Goal: Find specific page/section: Find specific page/section

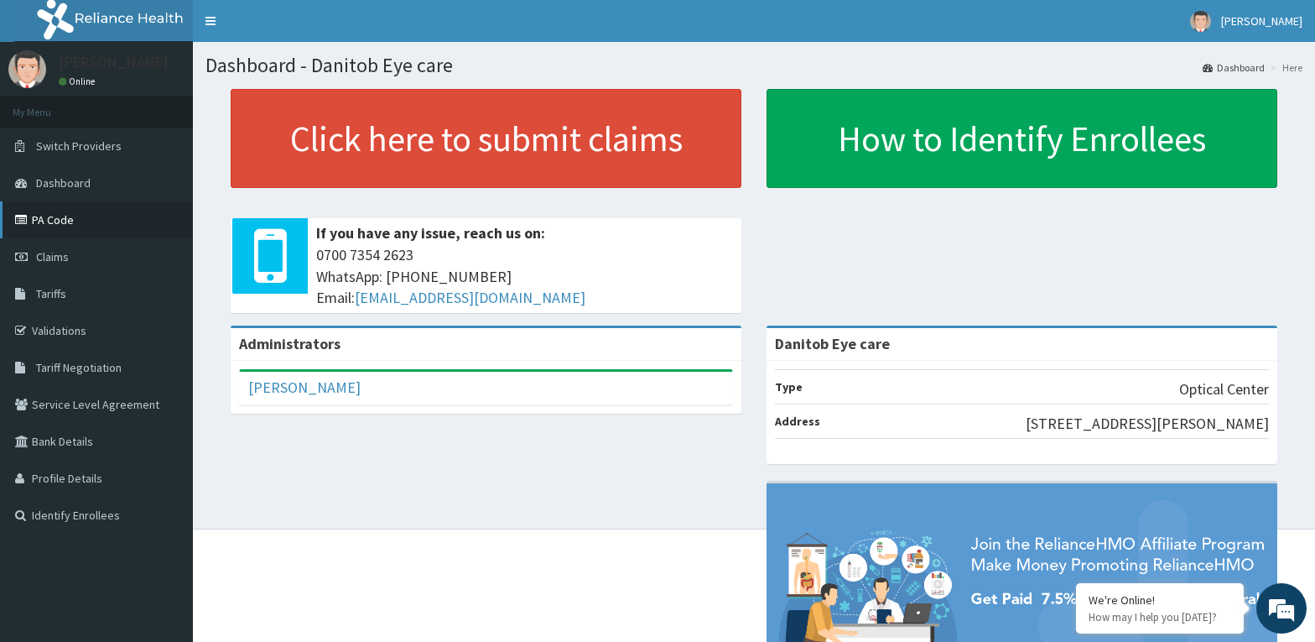
click at [143, 230] on link "PA Code" at bounding box center [96, 219] width 193 height 37
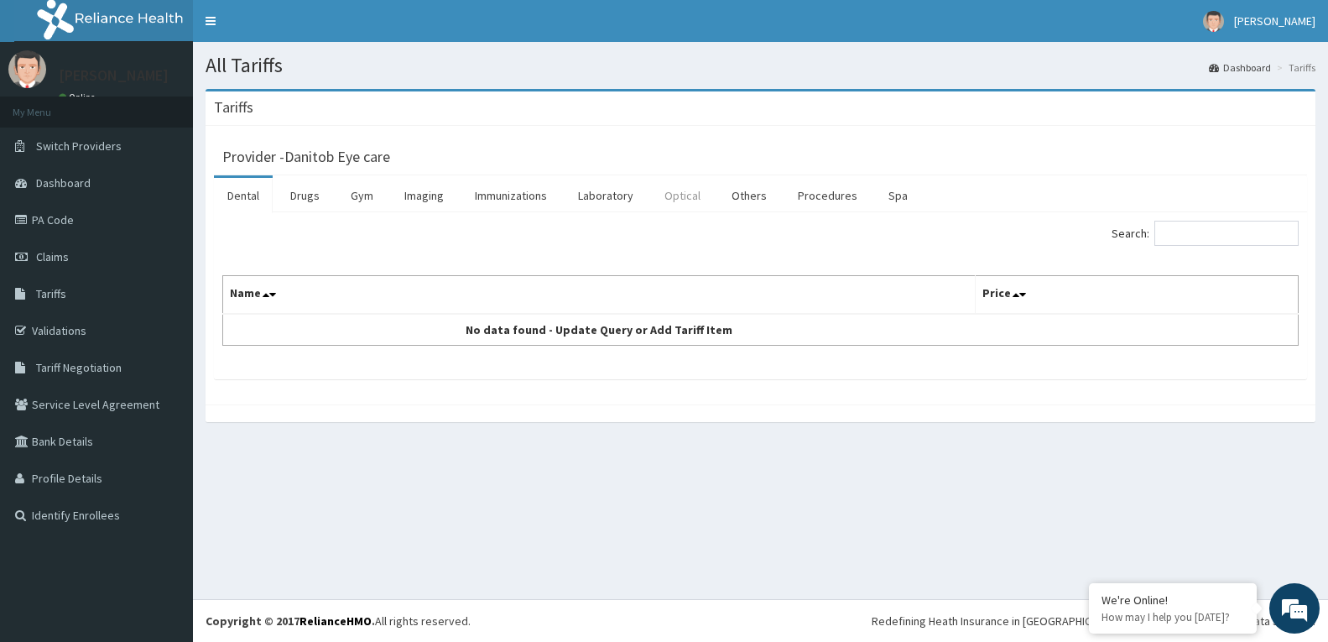
click at [671, 198] on link "Optical" at bounding box center [682, 195] width 63 height 35
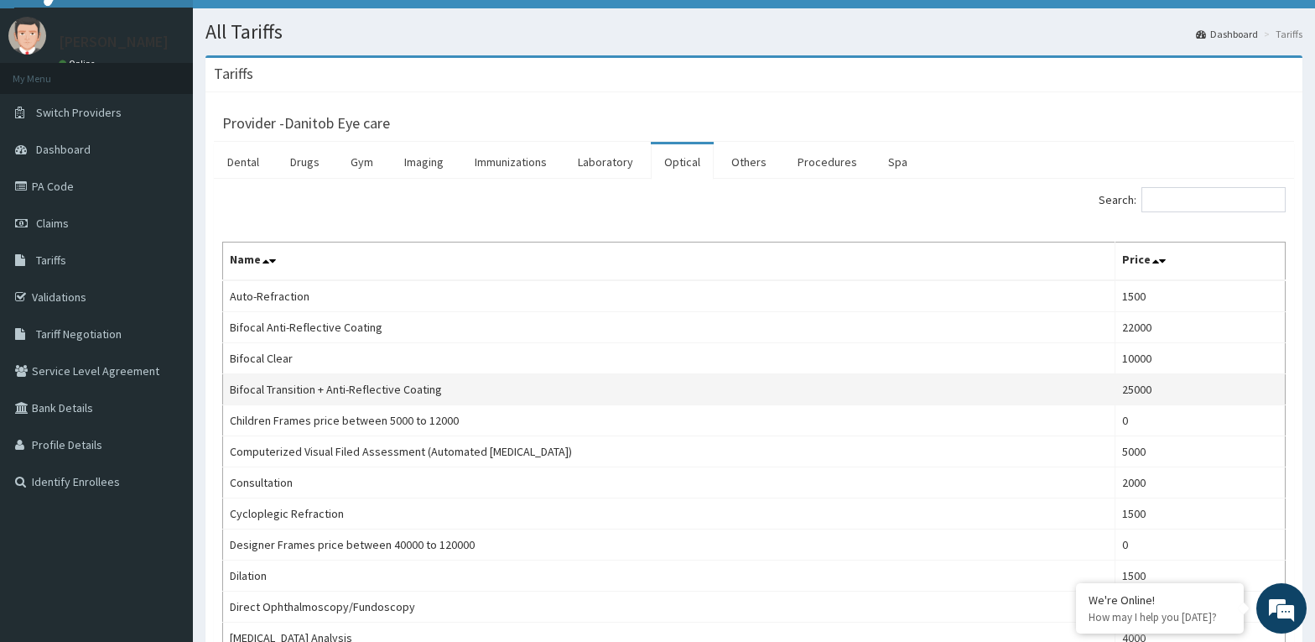
scroll to position [29, 0]
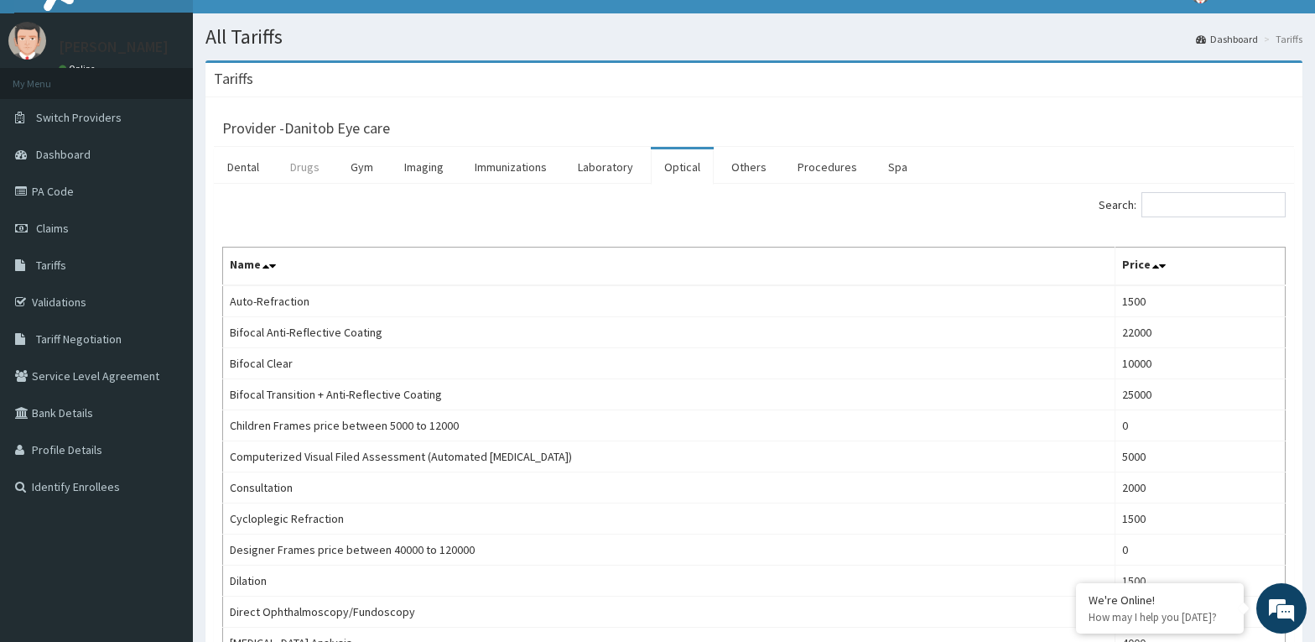
click at [303, 171] on link "Drugs" at bounding box center [305, 166] width 56 height 35
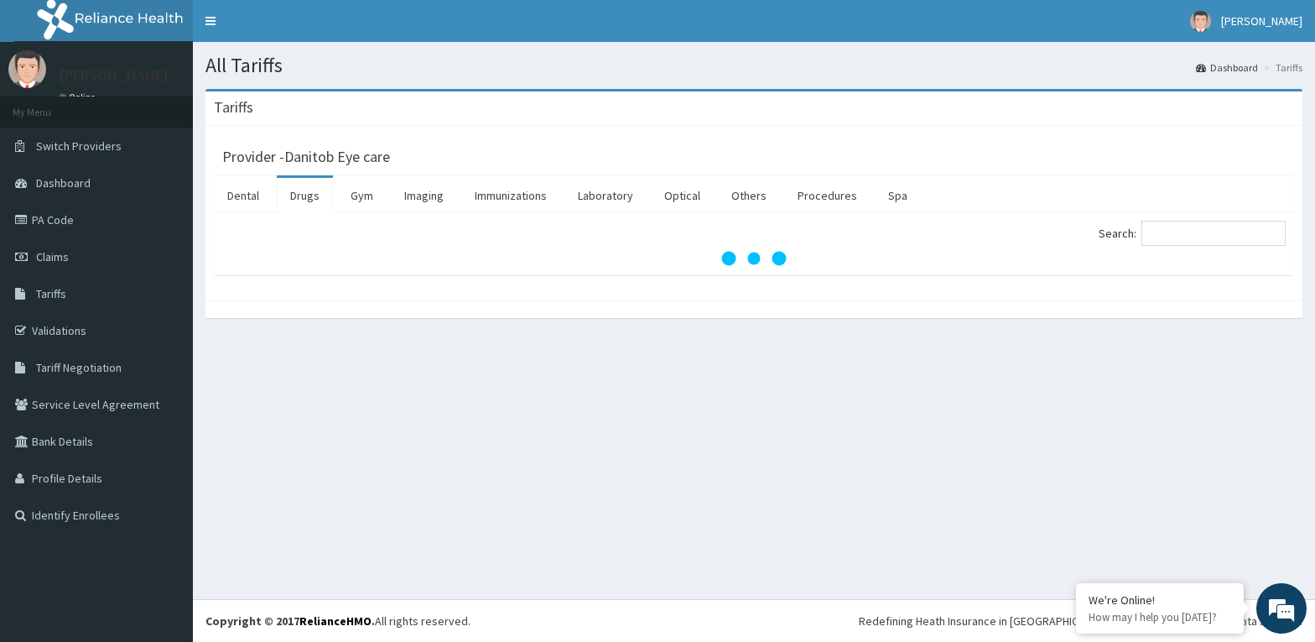
scroll to position [0, 0]
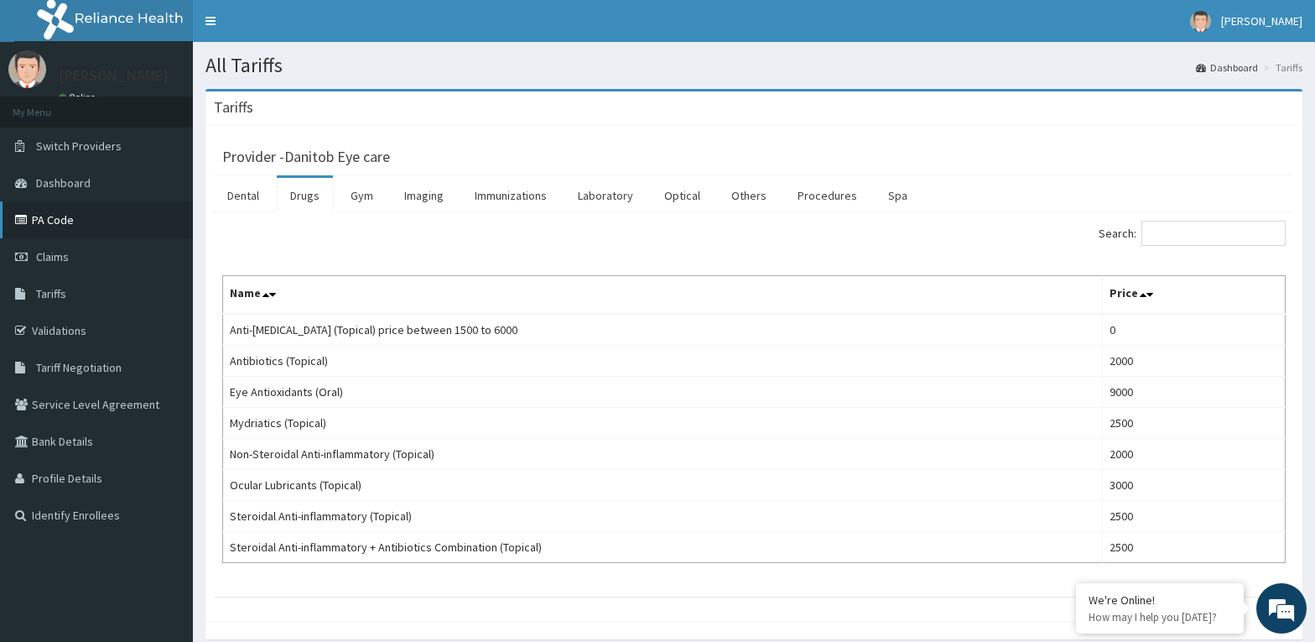
click at [161, 211] on link "PA Code" at bounding box center [96, 219] width 193 height 37
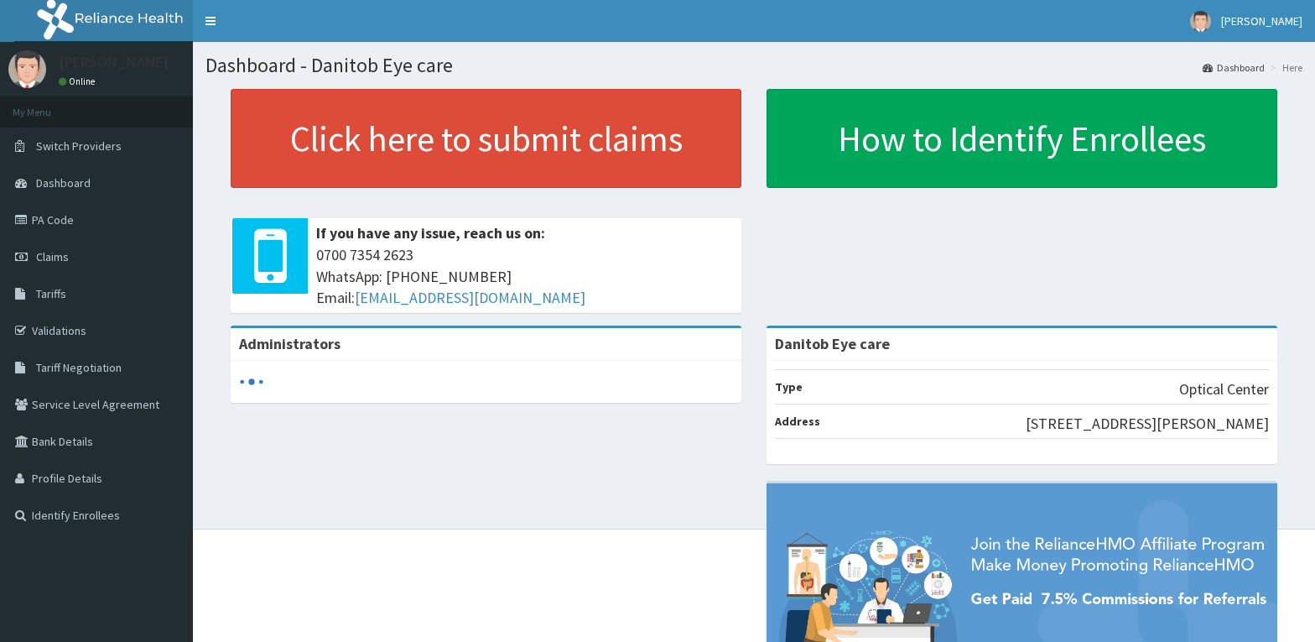
click at [156, 234] on link "PA Code" at bounding box center [96, 219] width 193 height 37
drag, startPoint x: 0, startPoint y: 0, endPoint x: 156, endPoint y: 234, distance: 281.2
click at [156, 234] on link "PA Code" at bounding box center [96, 219] width 193 height 37
